Goal: Task Accomplishment & Management: Manage account settings

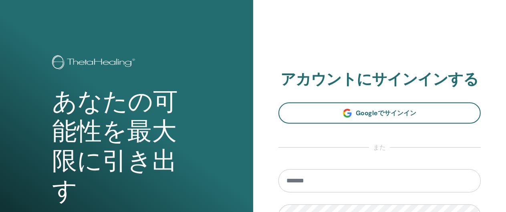
scroll to position [80, 0]
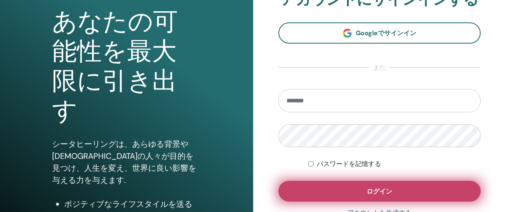
type input "**********"
click at [383, 190] on span "ログイン" at bounding box center [379, 191] width 26 height 8
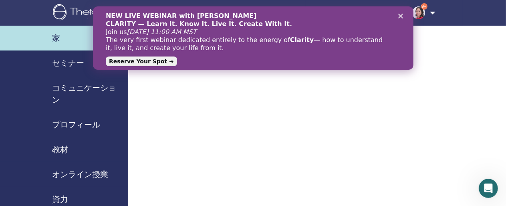
click at [401, 15] on icon "クローズ" at bounding box center [400, 16] width 5 height 5
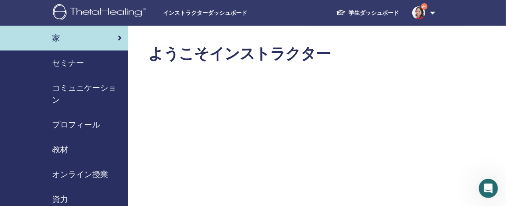
click at [63, 62] on span "セミナー" at bounding box center [68, 63] width 32 height 12
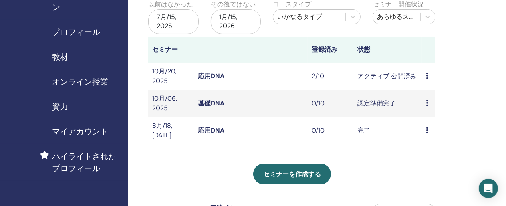
scroll to position [120, 0]
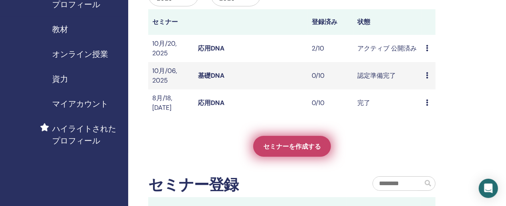
click at [293, 143] on span "セミナーを作成する" at bounding box center [292, 146] width 58 height 8
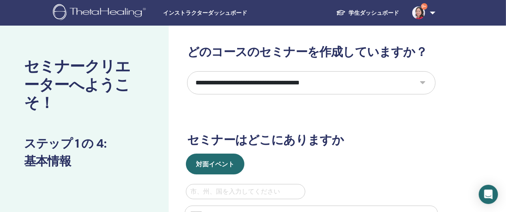
click at [423, 80] on select "**********" at bounding box center [311, 82] width 248 height 23
select select "*"
click at [187, 71] on select "**********" at bounding box center [311, 82] width 248 height 23
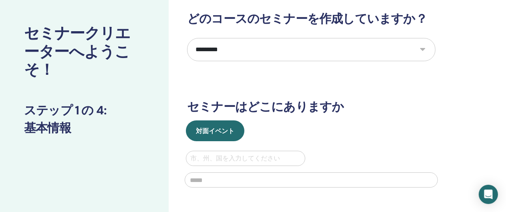
scroll to position [80, 0]
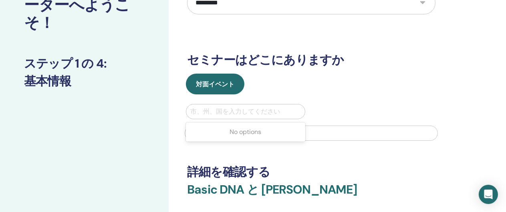
click at [210, 109] on div at bounding box center [245, 111] width 111 height 11
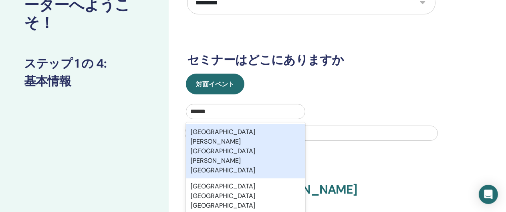
type input "***"
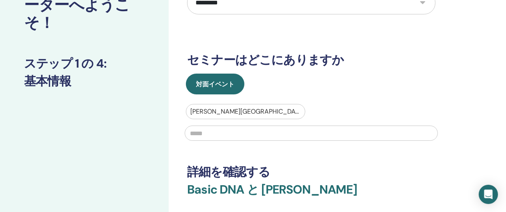
click at [198, 130] on input "text" at bounding box center [311, 133] width 253 height 15
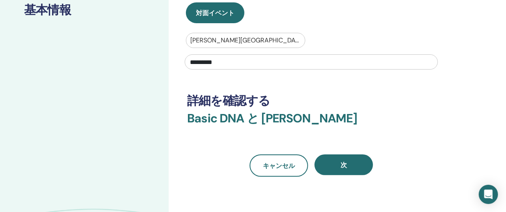
scroll to position [160, 0]
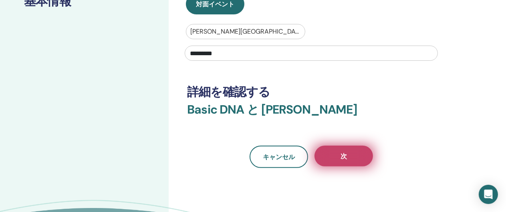
type input "*********"
click at [345, 154] on span "次" at bounding box center [343, 156] width 6 height 8
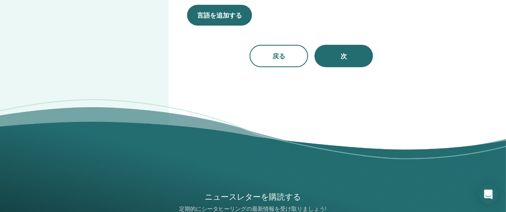
scroll to position [0, 0]
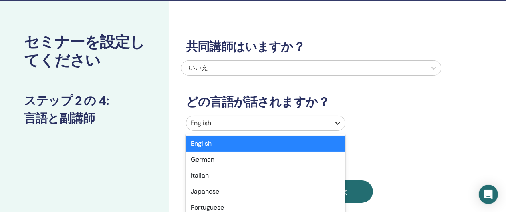
click at [338, 131] on div "option English selected, 1 of 47. 47 results available. Use Up and Down to choo…" at bounding box center [265, 123] width 159 height 15
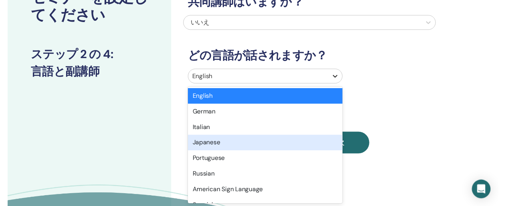
scroll to position [70, 0]
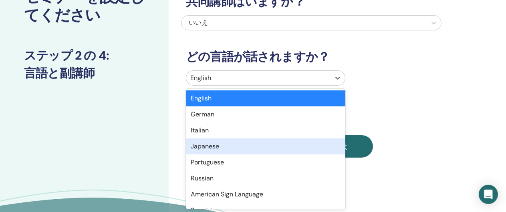
click at [215, 147] on div "Japanese" at bounding box center [265, 147] width 159 height 16
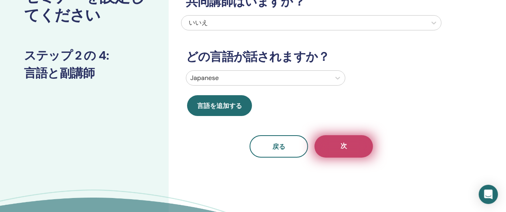
click at [346, 145] on span "次" at bounding box center [343, 147] width 6 height 10
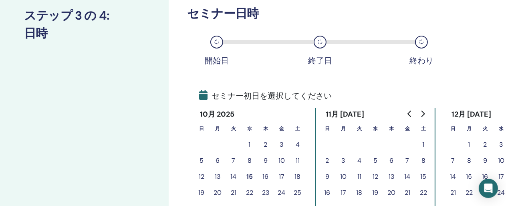
scroll to position [150, 0]
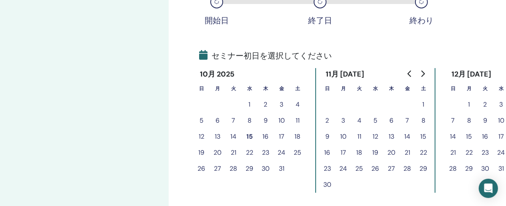
click at [341, 151] on button "17" at bounding box center [343, 153] width 16 height 16
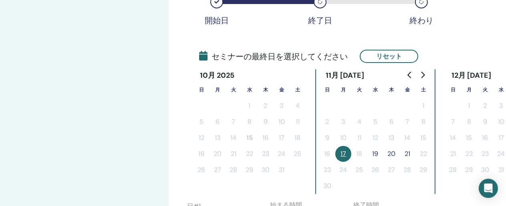
click at [374, 153] on button "19" at bounding box center [375, 154] width 16 height 16
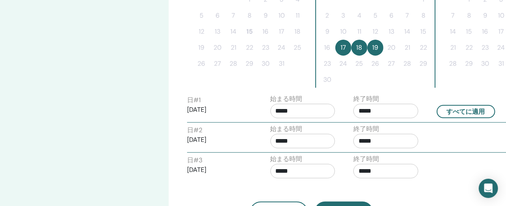
scroll to position [270, 0]
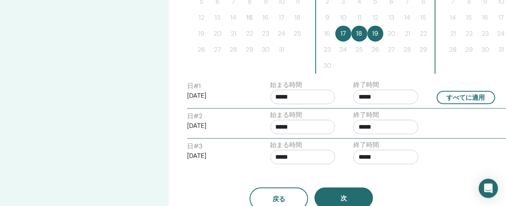
click at [360, 95] on input "*****" at bounding box center [385, 97] width 65 height 14
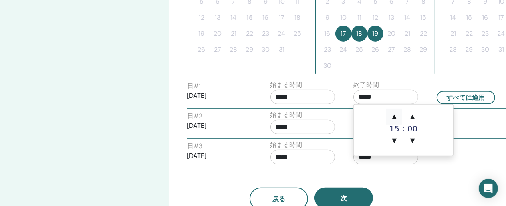
click at [394, 116] on span "▲" at bounding box center [394, 117] width 16 height 16
type input "*****"
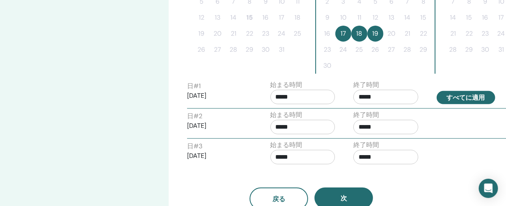
click at [469, 93] on button "すべてに適用" at bounding box center [466, 97] width 58 height 13
type input "*****"
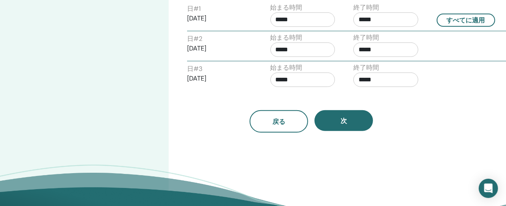
scroll to position [350, 0]
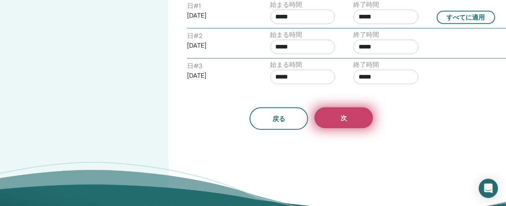
click at [348, 117] on button "次" at bounding box center [343, 117] width 58 height 21
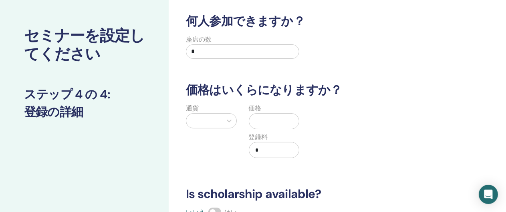
scroll to position [30, 0]
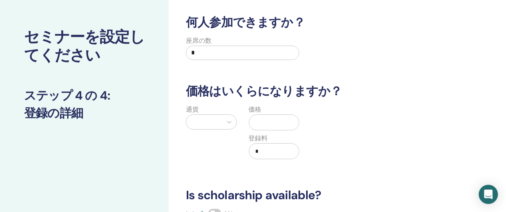
click at [203, 53] on input "*" at bounding box center [242, 53] width 113 height 14
type input "**"
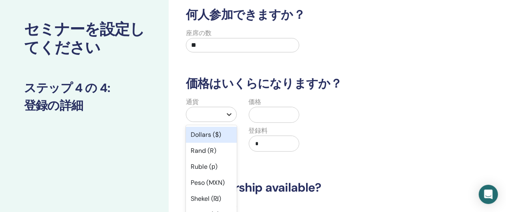
click at [230, 124] on div "通貨 option Dollars ($) focused, 1 of 50. 50 results available. Use Up and Down t…" at bounding box center [211, 129] width 63 height 64
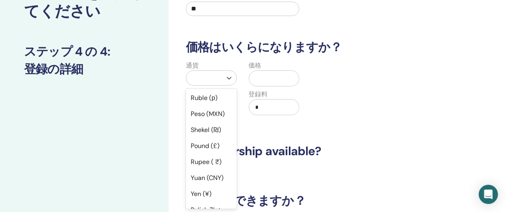
scroll to position [40, 0]
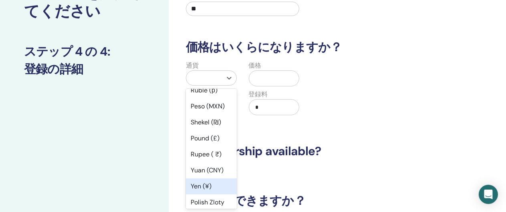
click at [199, 186] on div "Yen (¥)" at bounding box center [211, 187] width 51 height 16
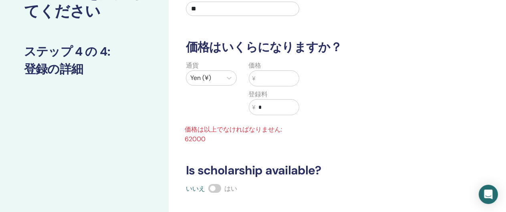
click at [266, 78] on input "text" at bounding box center [277, 78] width 44 height 15
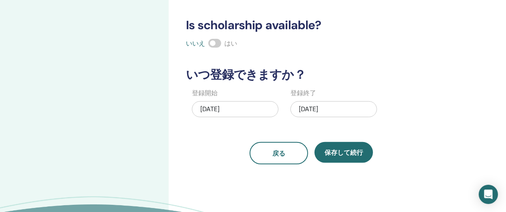
scroll to position [154, 0]
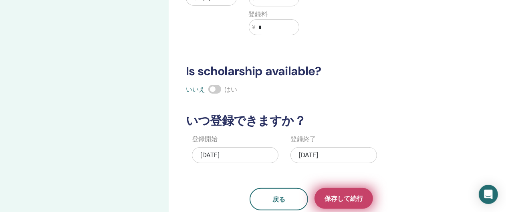
type input "*****"
click at [356, 198] on span "保存して続行" at bounding box center [343, 199] width 38 height 8
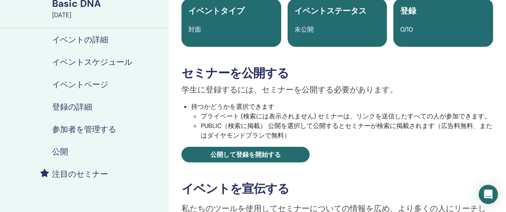
scroll to position [80, 0]
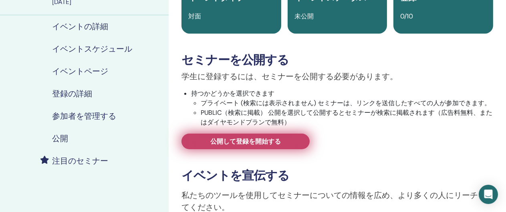
click at [232, 140] on span "公開して登録を開始する" at bounding box center [245, 141] width 70 height 8
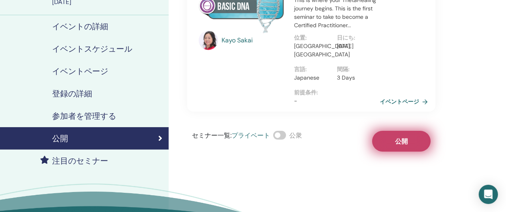
click at [398, 141] on span "公開" at bounding box center [401, 141] width 13 height 8
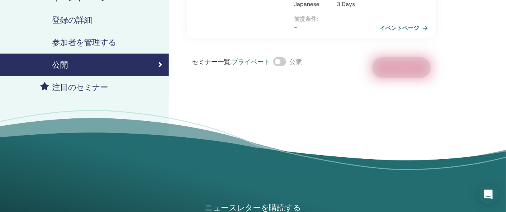
scroll to position [120, 0]
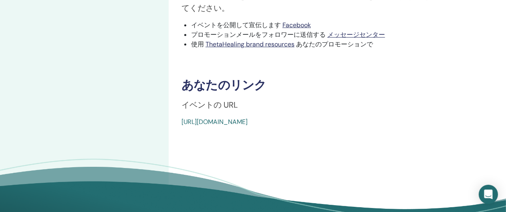
scroll to position [280, 0]
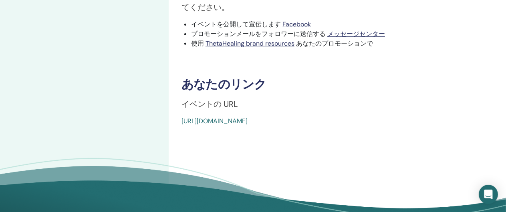
click at [248, 122] on link "[URL][DOMAIN_NAME]" at bounding box center [214, 121] width 66 height 8
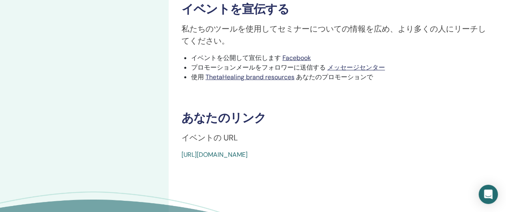
scroll to position [284, 0]
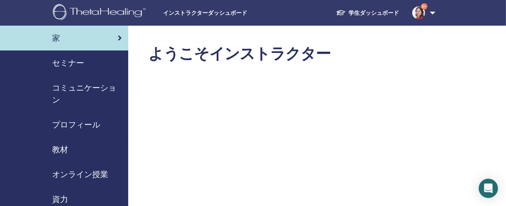
click at [64, 61] on span "セミナー" at bounding box center [68, 63] width 32 height 12
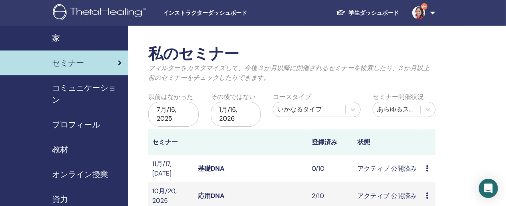
scroll to position [40, 0]
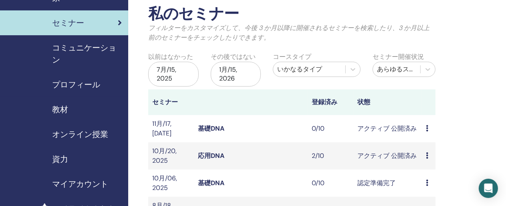
click at [214, 154] on link "応用DNA" at bounding box center [211, 155] width 26 height 8
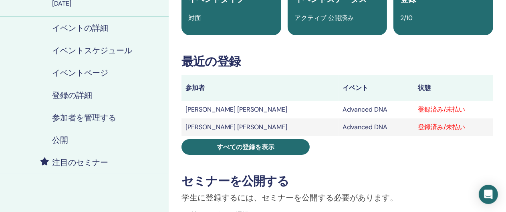
scroll to position [80, 0]
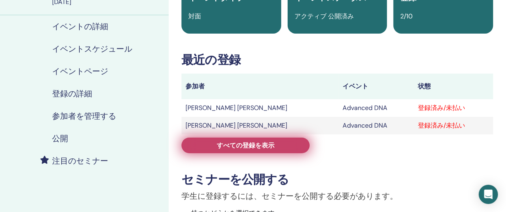
click at [259, 142] on span "すべての登録を表示" at bounding box center [246, 145] width 58 height 8
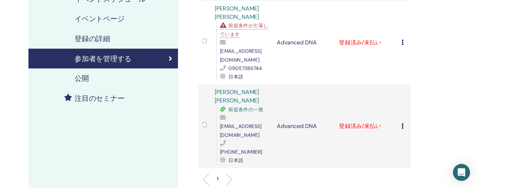
scroll to position [120, 0]
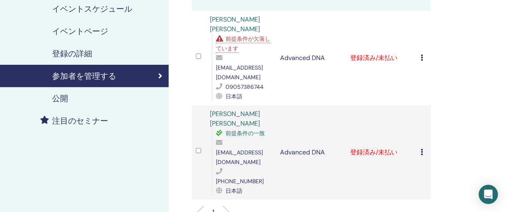
click at [421, 54] on icon at bounding box center [422, 57] width 2 height 6
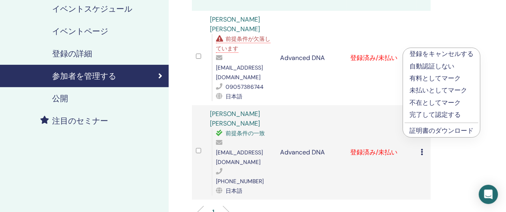
click at [445, 131] on link "証明書のダウンロード" at bounding box center [441, 131] width 64 height 8
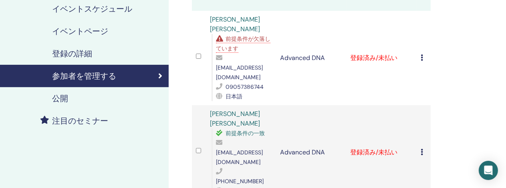
drag, startPoint x: 423, startPoint y: 119, endPoint x: 415, endPoint y: 168, distance: 49.5
drag, startPoint x: 423, startPoint y: 50, endPoint x: 325, endPoint y: 85, distance: 104.1
click at [325, 85] on td "Advanced DNA" at bounding box center [311, 58] width 70 height 95
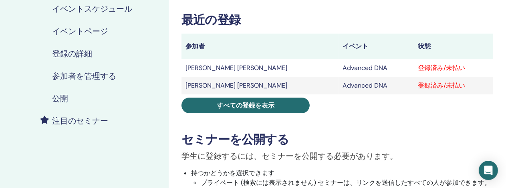
scroll to position [80, 0]
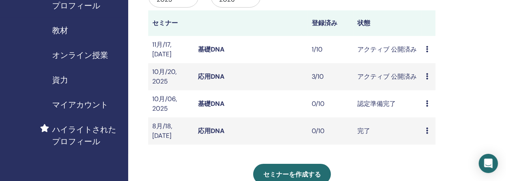
scroll to position [119, 0]
click at [206, 46] on link "基礎DNA" at bounding box center [211, 49] width 26 height 8
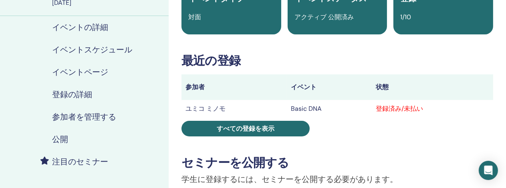
scroll to position [80, 0]
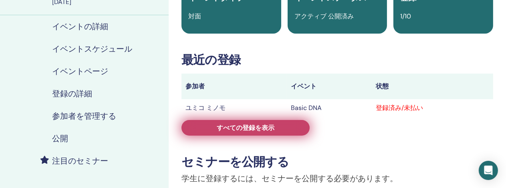
click at [244, 127] on span "すべての登録を表示" at bounding box center [246, 128] width 58 height 8
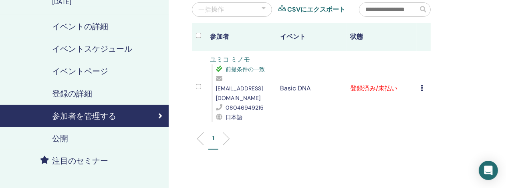
drag, startPoint x: 423, startPoint y: 85, endPoint x: 400, endPoint y: 119, distance: 40.7
click at [400, 126] on div "1" at bounding box center [311, 142] width 251 height 32
click at [423, 85] on icon at bounding box center [422, 88] width 2 height 6
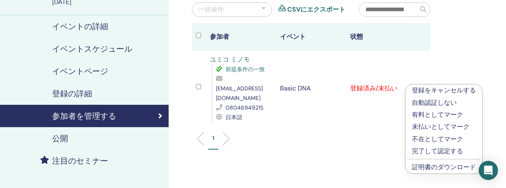
click at [448, 165] on link "証明書のダウンロード" at bounding box center [444, 167] width 64 height 8
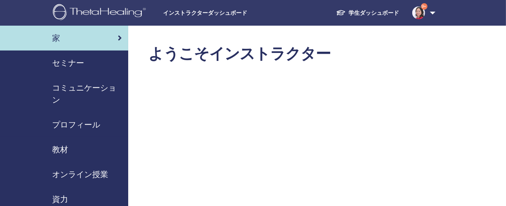
click at [63, 63] on span "セミナー" at bounding box center [68, 63] width 32 height 12
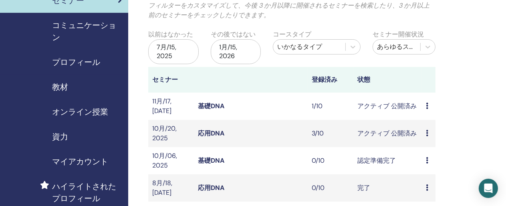
scroll to position [80, 0]
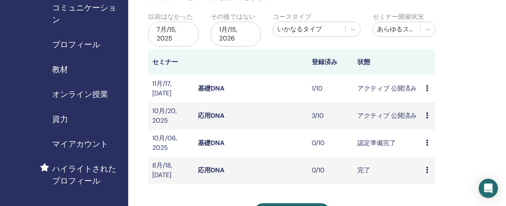
click at [214, 113] on link "応用DNA" at bounding box center [211, 115] width 26 height 8
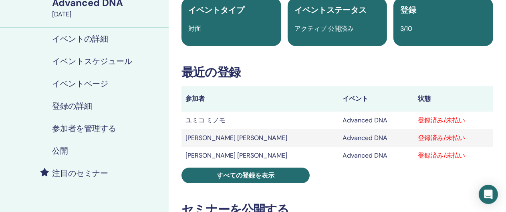
scroll to position [80, 0]
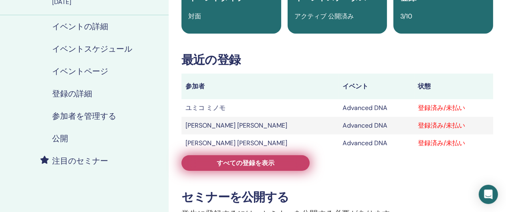
click at [232, 164] on span "すべての登録を表示" at bounding box center [246, 163] width 58 height 8
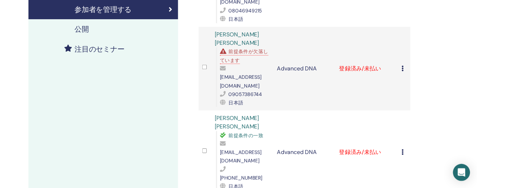
scroll to position [200, 0]
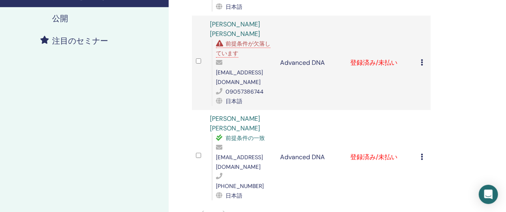
drag, startPoint x: 423, startPoint y: 114, endPoint x: 348, endPoint y: 141, distance: 79.3
click at [348, 141] on td "登録済み/未払い" at bounding box center [381, 157] width 70 height 95
click at [421, 154] on icon at bounding box center [422, 157] width 2 height 6
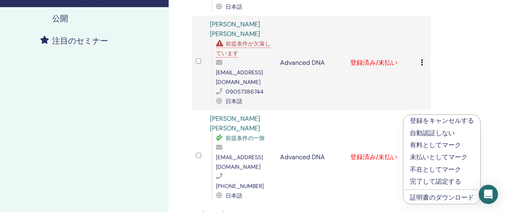
click at [433, 197] on link "証明書のダウンロード" at bounding box center [442, 197] width 64 height 8
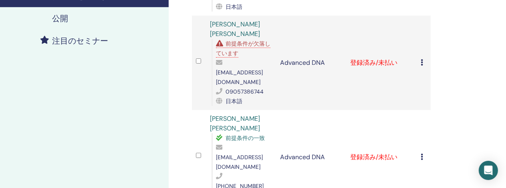
click at [421, 59] on icon at bounding box center [422, 62] width 2 height 6
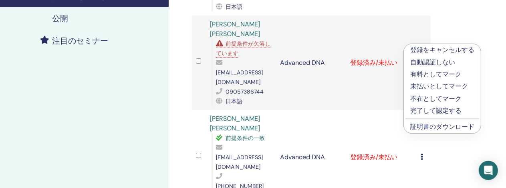
click at [337, 110] on td "Advanced DNA" at bounding box center [311, 157] width 70 height 95
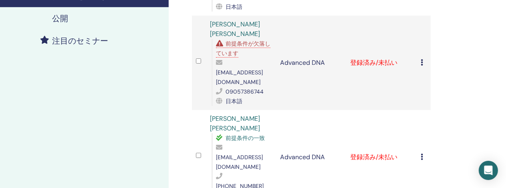
scroll to position [120, 0]
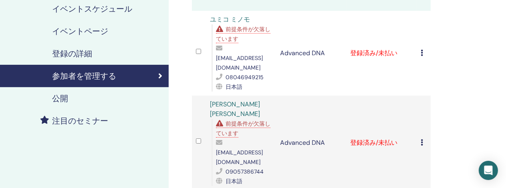
click at [422, 50] on icon at bounding box center [422, 53] width 2 height 6
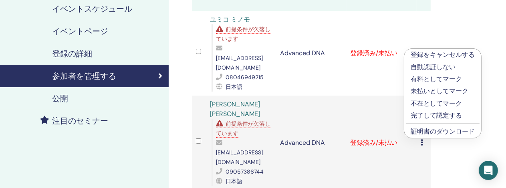
click at [344, 74] on td "Advanced DNA" at bounding box center [311, 53] width 70 height 85
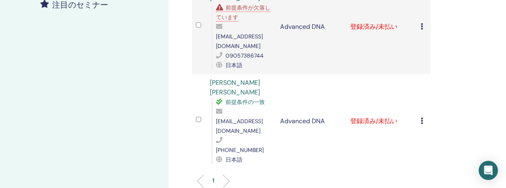
scroll to position [240, 0]
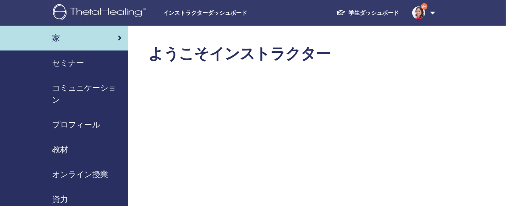
click at [67, 62] on span "セミナー" at bounding box center [68, 63] width 32 height 12
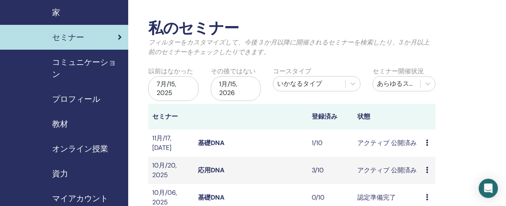
scroll to position [40, 0]
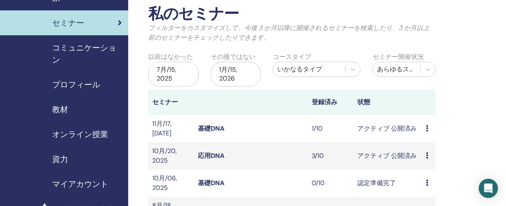
click at [211, 151] on link "応用DNA" at bounding box center [211, 155] width 26 height 8
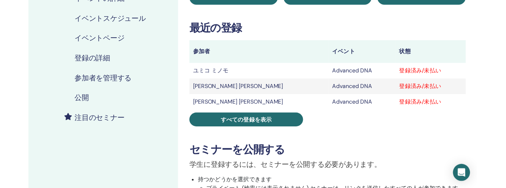
scroll to position [120, 0]
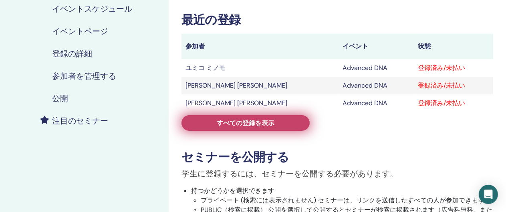
click at [251, 123] on span "すべての登録を表示" at bounding box center [246, 123] width 58 height 8
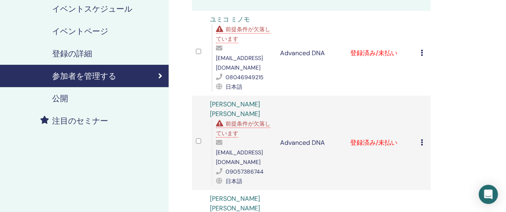
click at [421, 50] on icon at bounding box center [422, 53] width 2 height 6
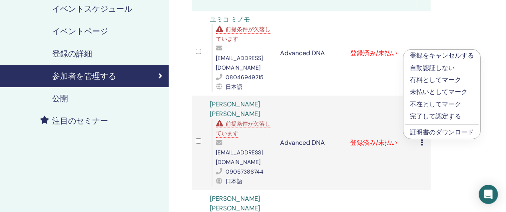
click at [435, 132] on link "証明書のダウンロード" at bounding box center [442, 132] width 64 height 8
